Goal: Transaction & Acquisition: Purchase product/service

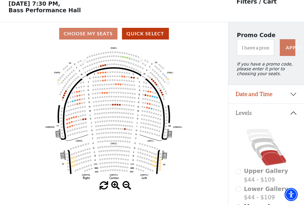
scroll to position [28, 0]
